Goal: Task Accomplishment & Management: Manage account settings

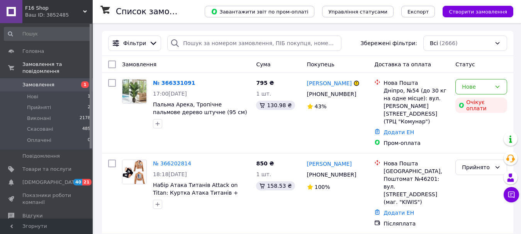
click at [29, 179] on span "[DEMOGRAPHIC_DATA]" at bounding box center [50, 182] width 57 height 7
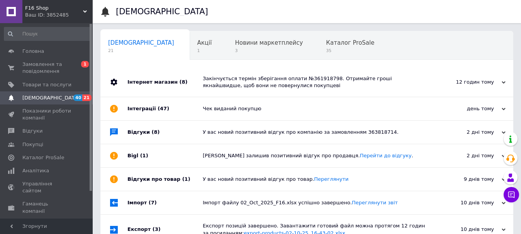
click at [39, 98] on span "[DEMOGRAPHIC_DATA]" at bounding box center [50, 98] width 57 height 7
click at [46, 63] on span "Замовлення та повідомлення" at bounding box center [46, 68] width 49 height 14
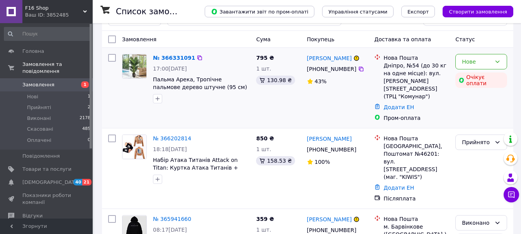
scroll to position [39, 0]
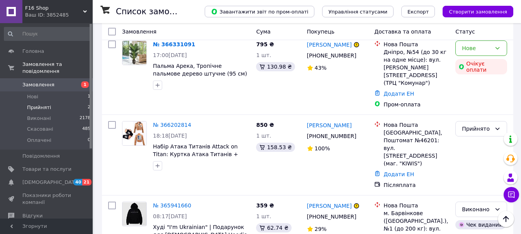
click at [31, 104] on span "Прийняті" at bounding box center [39, 107] width 24 height 7
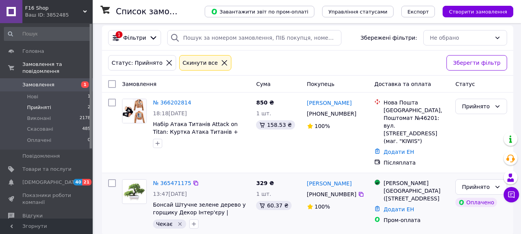
scroll to position [7, 0]
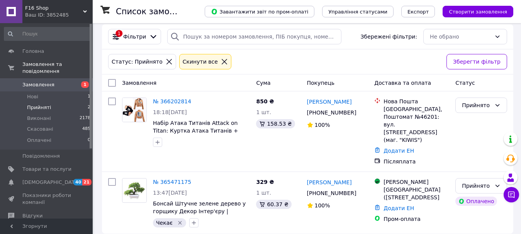
drag, startPoint x: 24, startPoint y: 5, endPoint x: 5, endPoint y: 97, distance: 93.5
click at [5, 102] on li "Прийняті 2" at bounding box center [47, 107] width 95 height 11
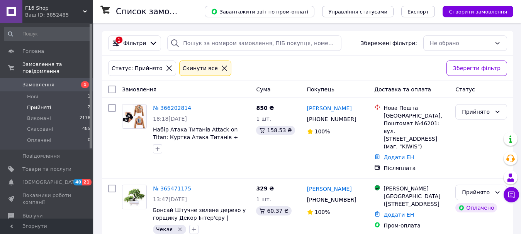
click at [45, 11] on span "F16 Shop" at bounding box center [54, 8] width 58 height 7
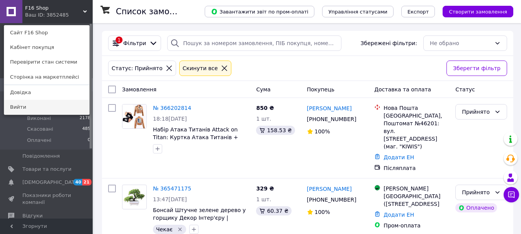
click at [31, 106] on link "Вийти" at bounding box center [46, 107] width 85 height 15
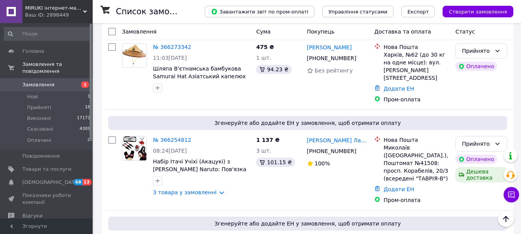
scroll to position [618, 0]
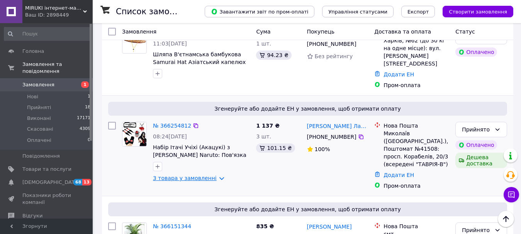
click at [193, 175] on link "3 товара у замовленні" at bounding box center [185, 178] width 64 height 6
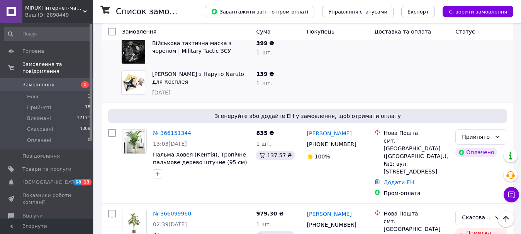
scroll to position [811, 0]
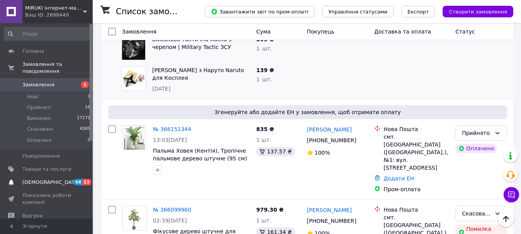
click at [43, 179] on span "[DEMOGRAPHIC_DATA]" at bounding box center [50, 182] width 57 height 7
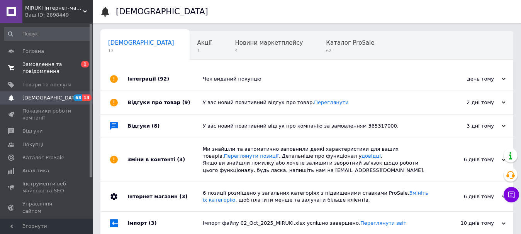
click at [37, 66] on span "Замовлення та повідомлення" at bounding box center [46, 68] width 49 height 14
